Goal: Navigation & Orientation: Find specific page/section

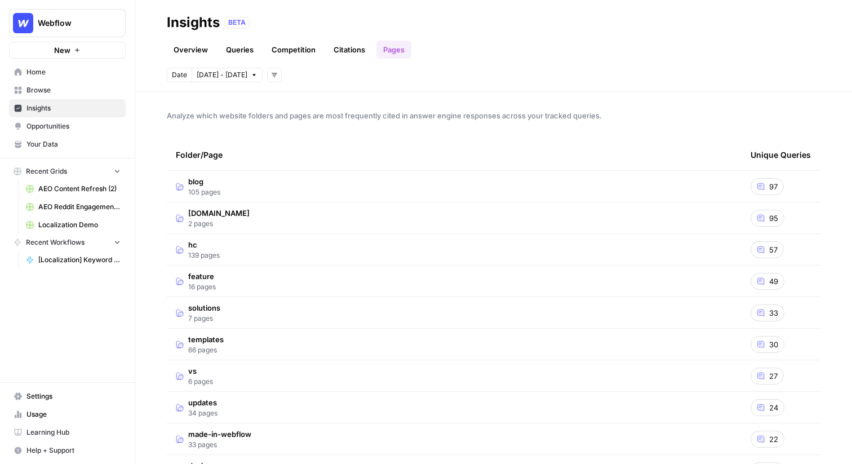
click at [60, 28] on span "Webflow" at bounding box center [72, 22] width 68 height 11
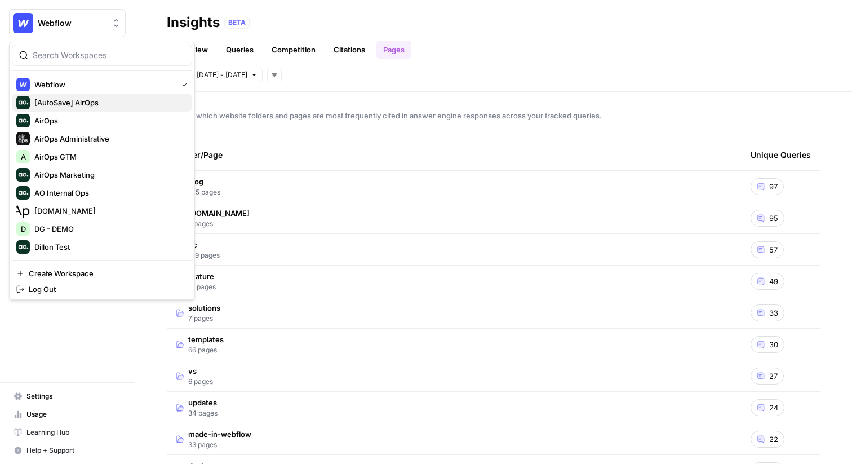
scroll to position [241, 0]
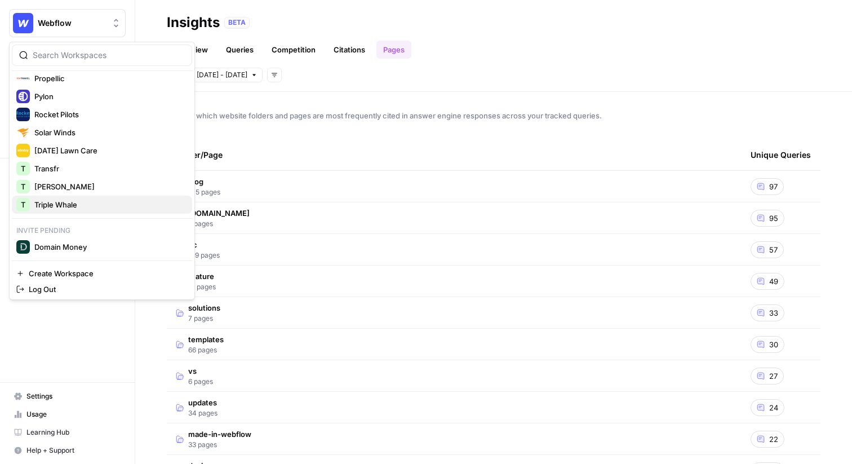
click at [46, 206] on span "Triple Whale" at bounding box center [108, 204] width 149 height 11
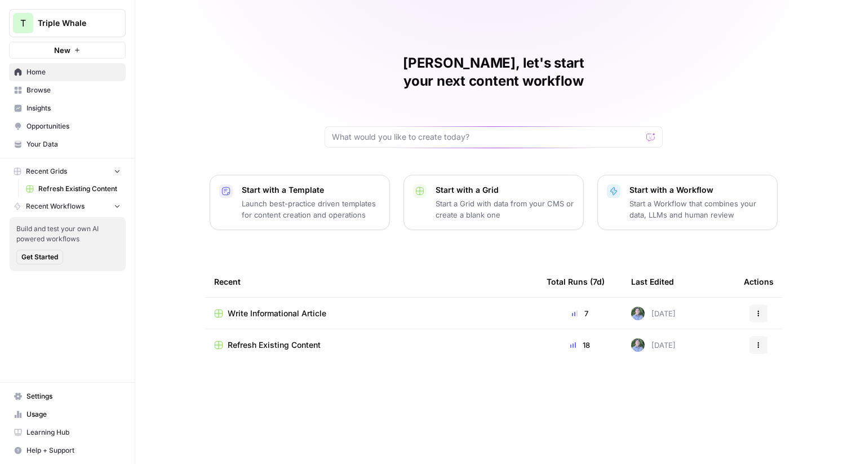
click at [39, 91] on span "Browse" at bounding box center [73, 90] width 94 height 10
